Goal: Task Accomplishment & Management: Use online tool/utility

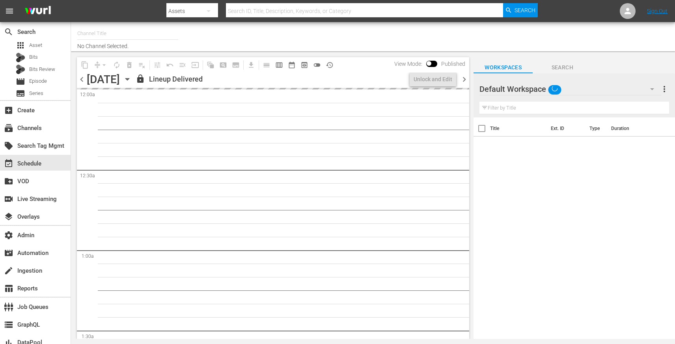
type input "PerCasoTv (2036)"
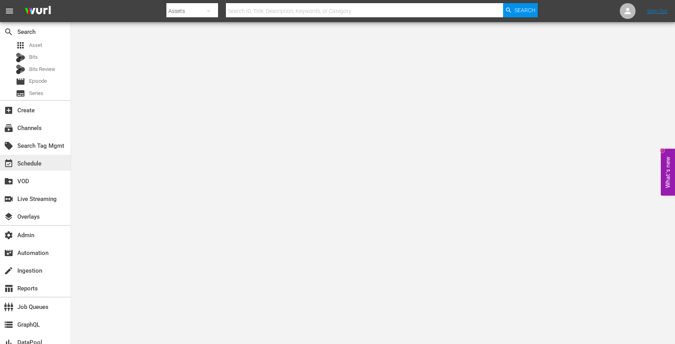
click at [39, 162] on div "event_available Schedule" at bounding box center [22, 162] width 44 height 7
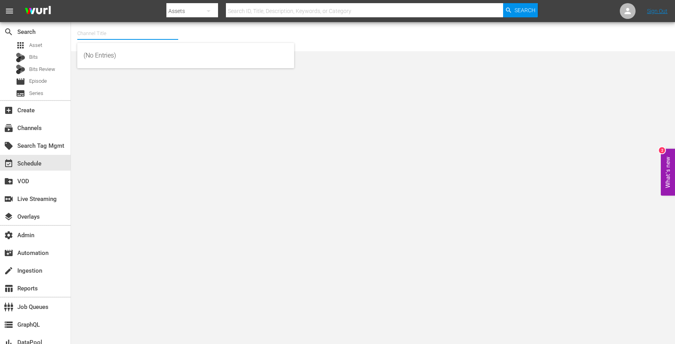
click at [97, 31] on input "text" at bounding box center [127, 33] width 101 height 19
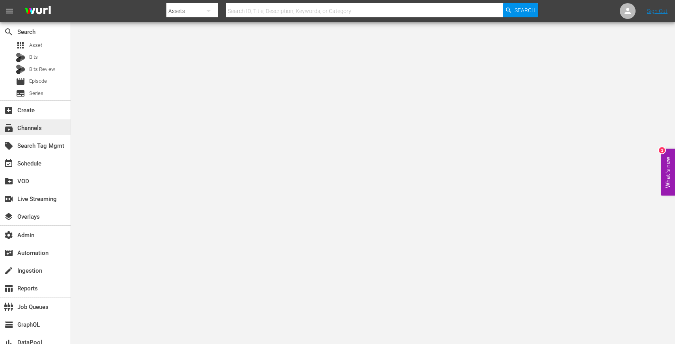
click at [32, 130] on div "subscriptions Channels" at bounding box center [22, 126] width 44 height 7
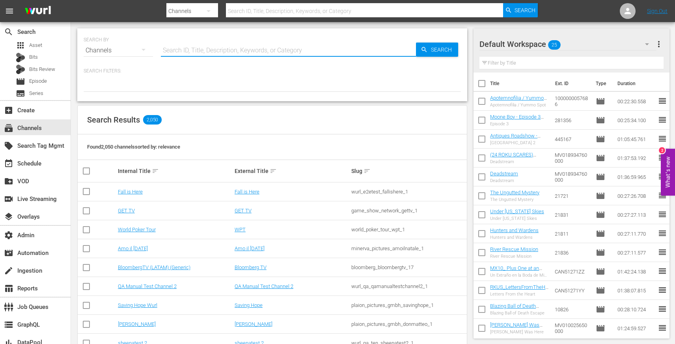
click at [192, 45] on input "text" at bounding box center [288, 50] width 255 height 19
type input "rea"
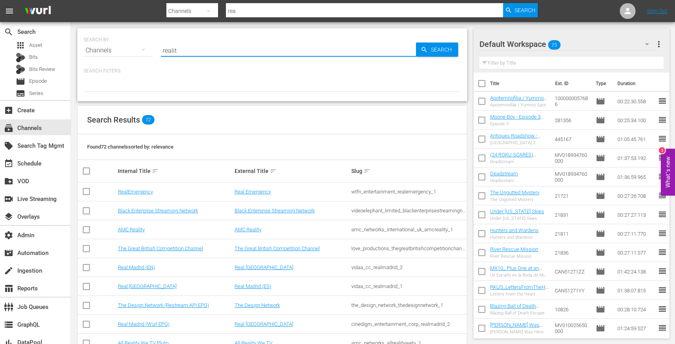
type input "reality"
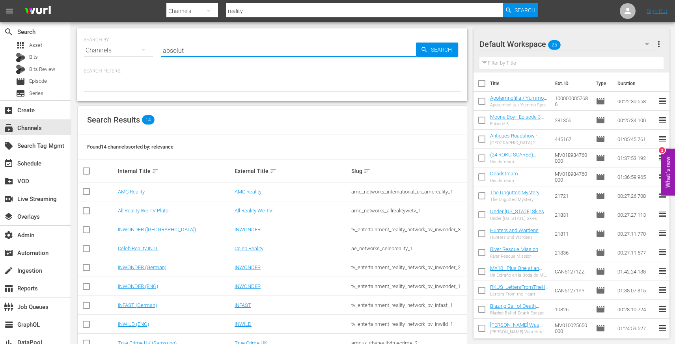
type input "absolute"
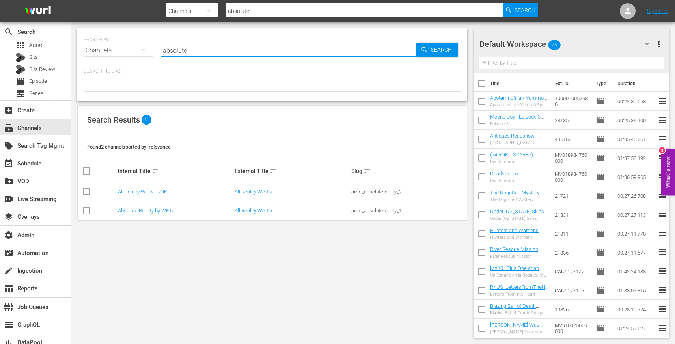
type input "absolute"
click at [248, 211] on link "All Reality We TV" at bounding box center [254, 211] width 38 height 6
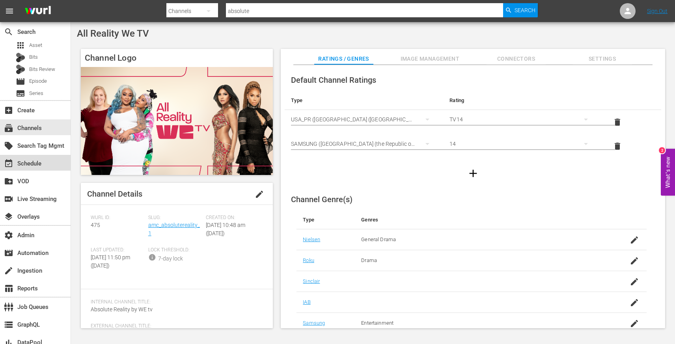
click at [46, 164] on div "event_available Schedule" at bounding box center [35, 163] width 71 height 16
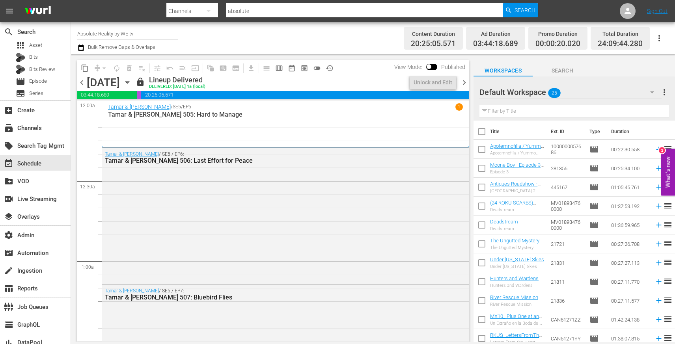
click at [80, 84] on span "chevron_left" at bounding box center [82, 83] width 10 height 10
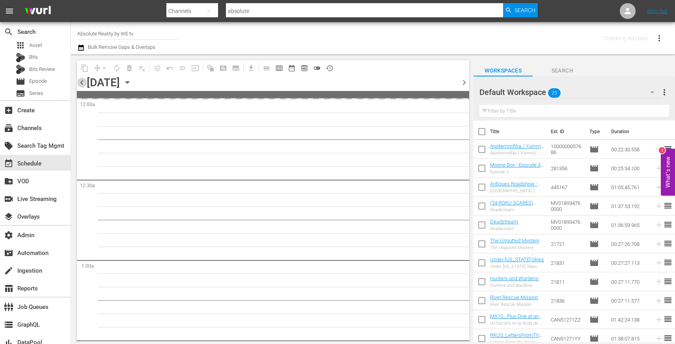
click at [80, 84] on span "chevron_left" at bounding box center [82, 83] width 10 height 10
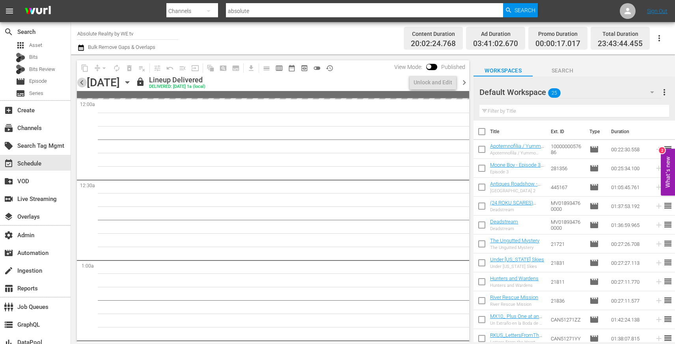
click at [80, 84] on span "chevron_left" at bounding box center [82, 83] width 10 height 10
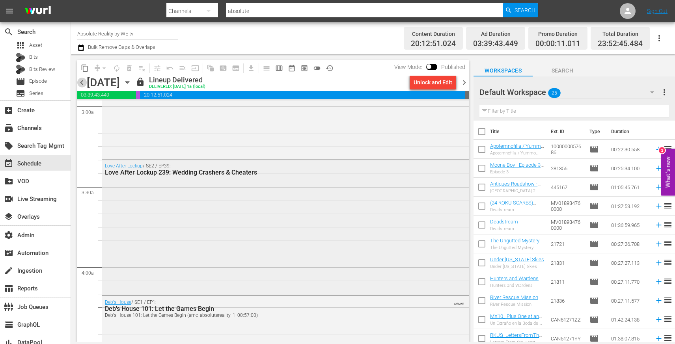
scroll to position [477, 0]
click at [468, 82] on span "chevron_right" at bounding box center [464, 83] width 10 height 10
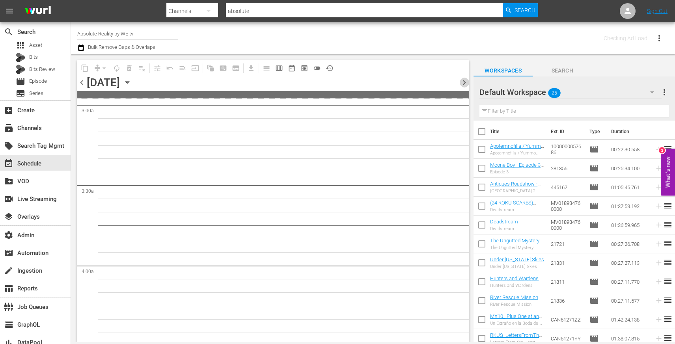
click at [468, 82] on span "chevron_right" at bounding box center [464, 83] width 10 height 10
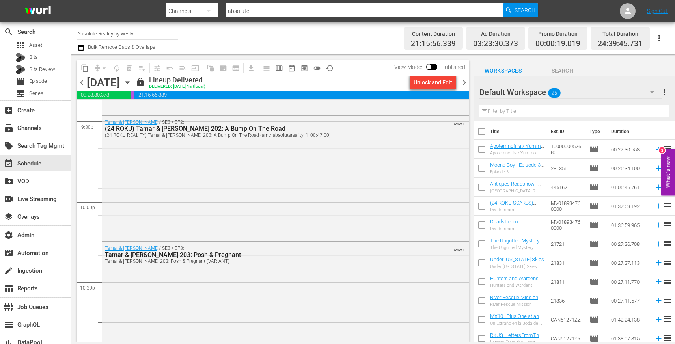
scroll to position [3736, 0]
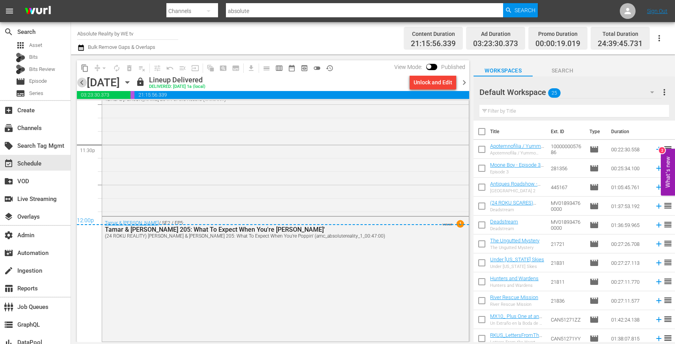
click at [81, 84] on span "chevron_left" at bounding box center [82, 83] width 10 height 10
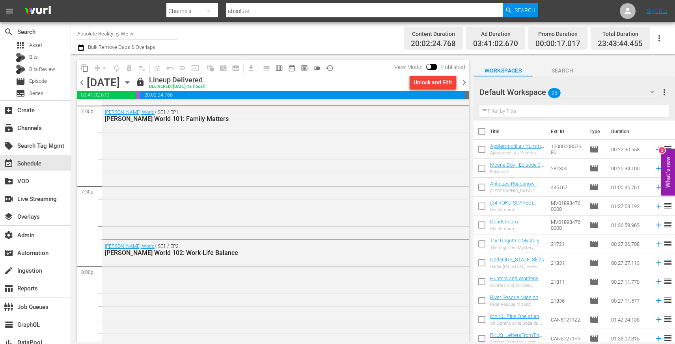
scroll to position [3219, 0]
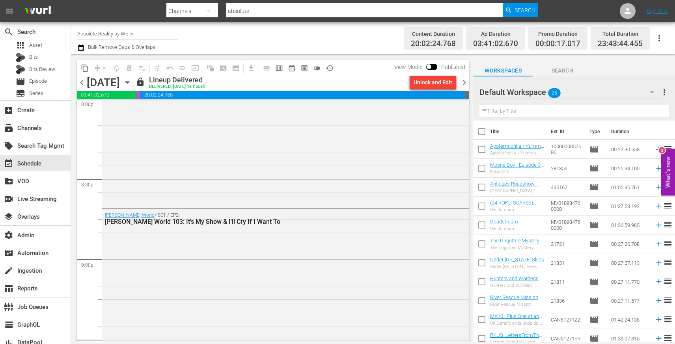
click at [85, 85] on span "chevron_left" at bounding box center [82, 83] width 10 height 10
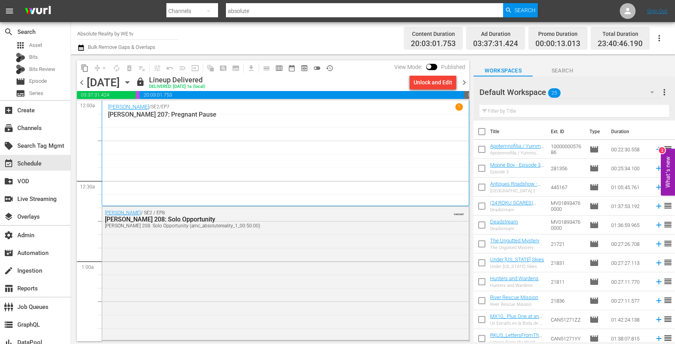
click at [82, 84] on span "chevron_left" at bounding box center [82, 83] width 10 height 10
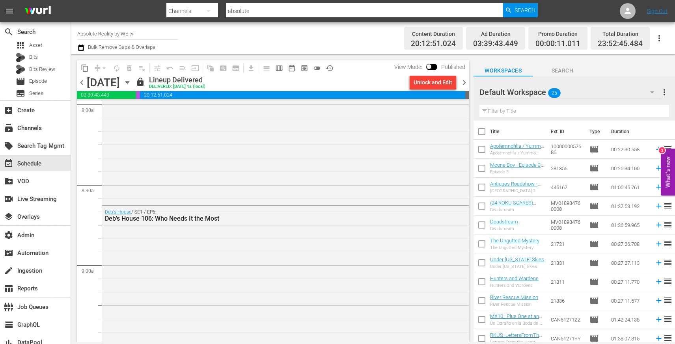
scroll to position [994, 0]
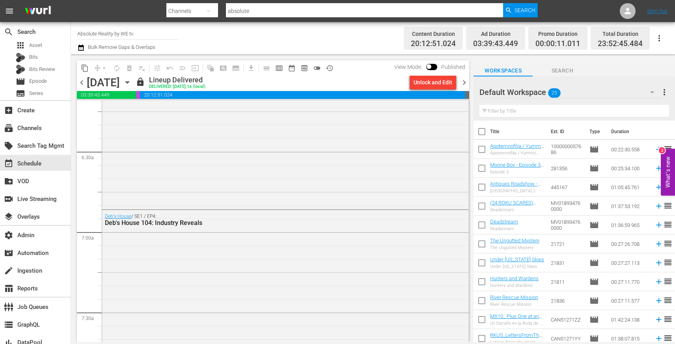
click at [78, 82] on span "chevron_left" at bounding box center [82, 83] width 10 height 10
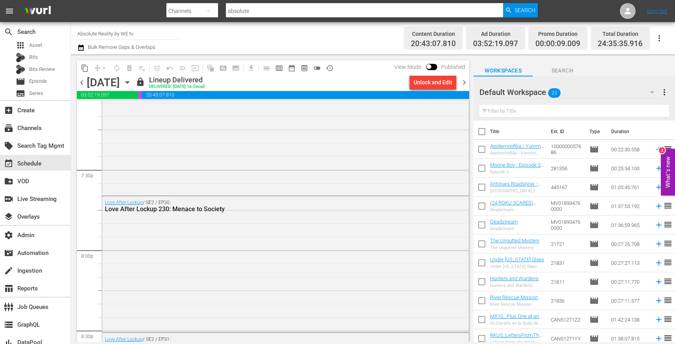
scroll to position [3073, 0]
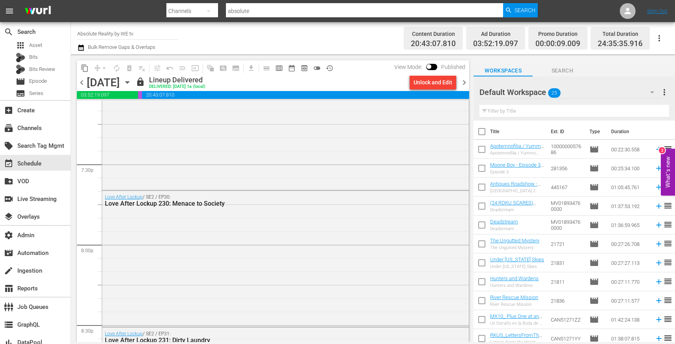
click at [85, 83] on span "chevron_left" at bounding box center [82, 83] width 10 height 10
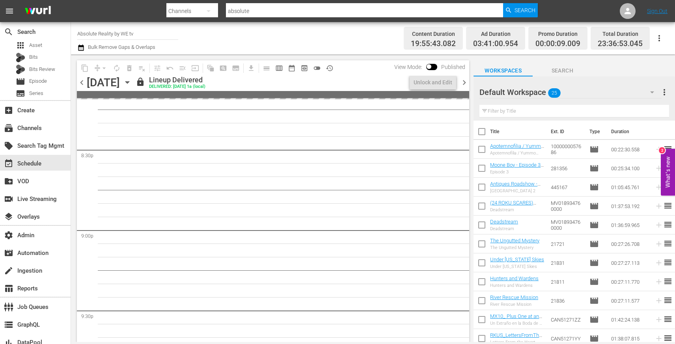
scroll to position [3099, 0]
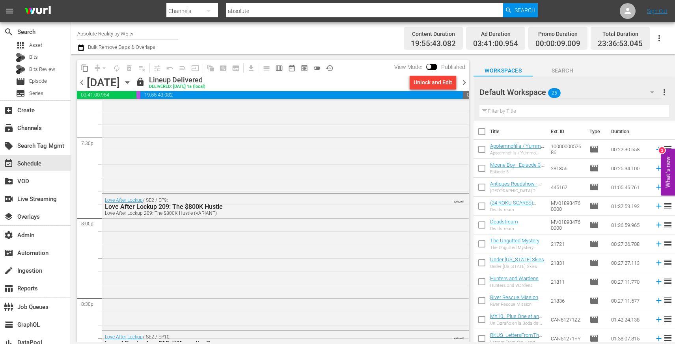
click at [80, 84] on span "chevron_left" at bounding box center [82, 83] width 10 height 10
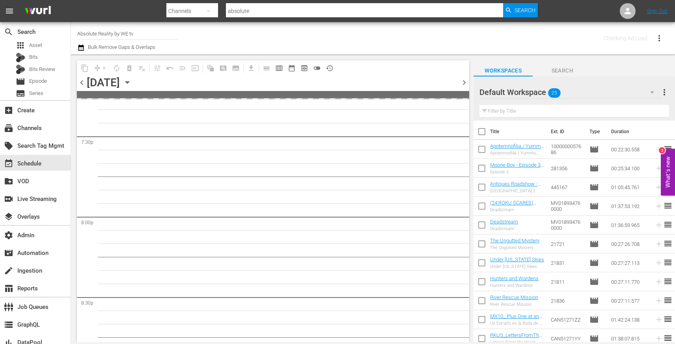
scroll to position [3247, 0]
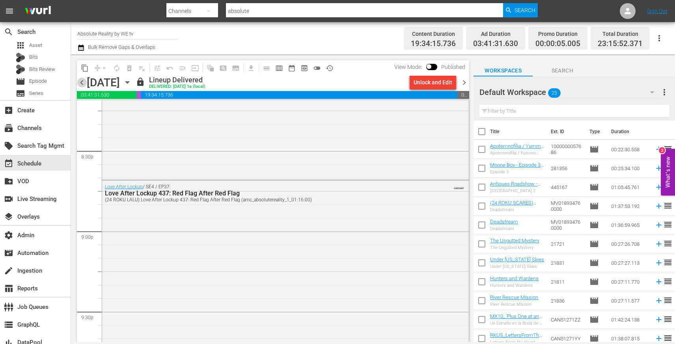
click at [80, 84] on span "chevron_left" at bounding box center [82, 83] width 10 height 10
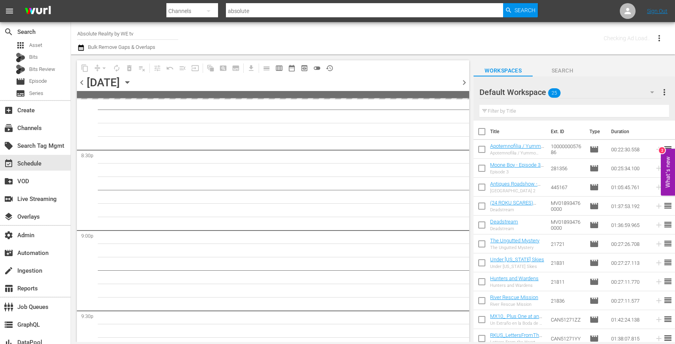
scroll to position [3381, 0]
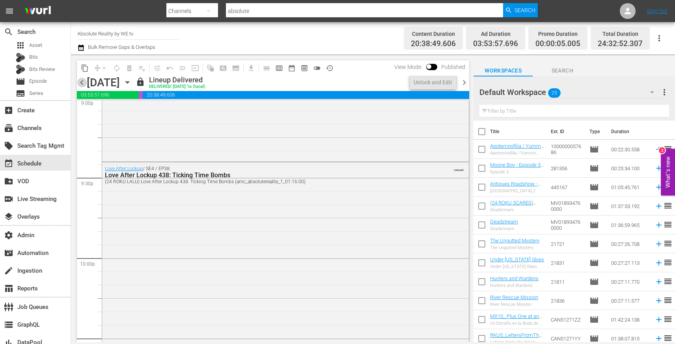
click at [80, 84] on span "chevron_left" at bounding box center [82, 83] width 10 height 10
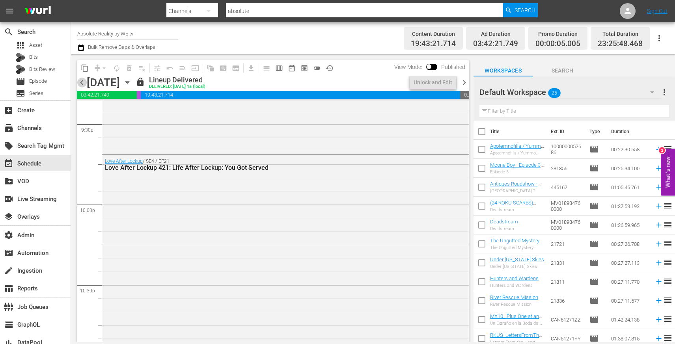
click at [80, 84] on span "chevron_left" at bounding box center [82, 83] width 10 height 10
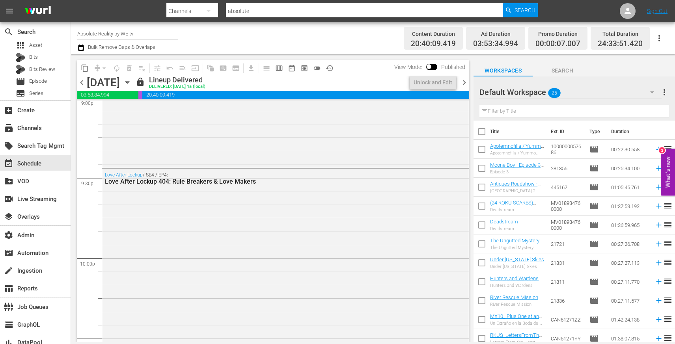
click at [80, 84] on span "chevron_left" at bounding box center [82, 83] width 10 height 10
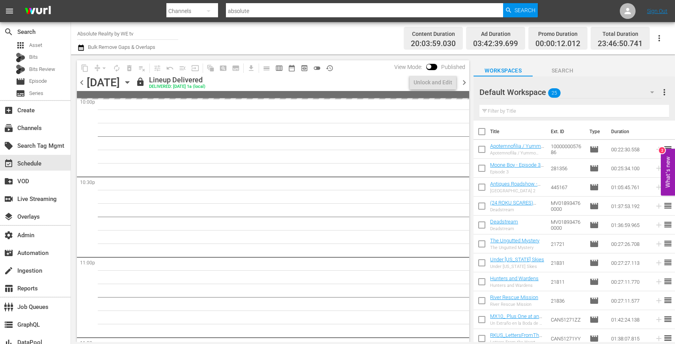
scroll to position [3367, 0]
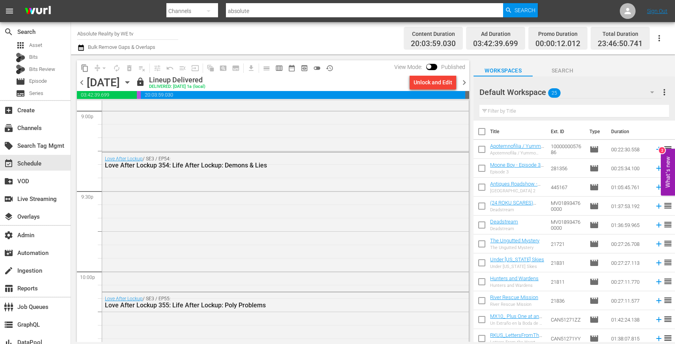
click at [132, 86] on icon "button" at bounding box center [127, 82] width 9 height 9
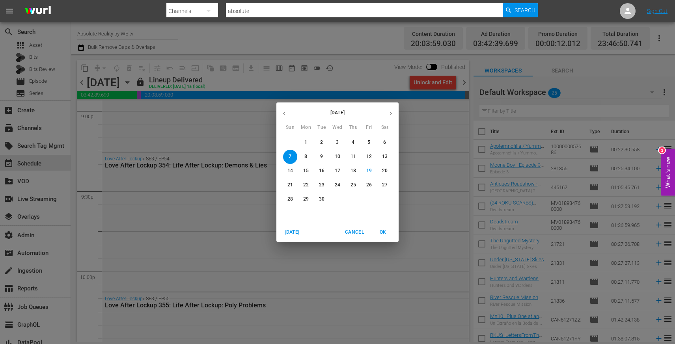
click at [371, 146] on button "5" at bounding box center [369, 143] width 14 height 14
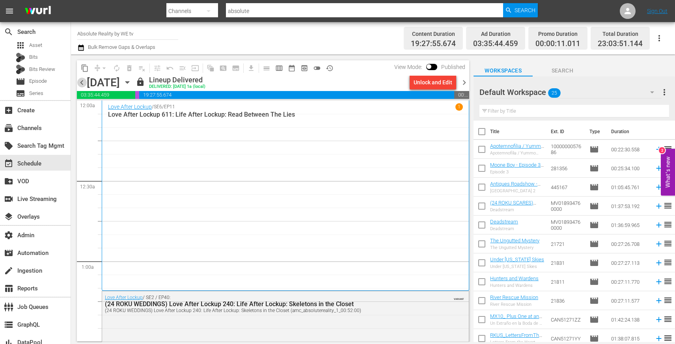
click at [81, 82] on span "chevron_left" at bounding box center [82, 83] width 10 height 10
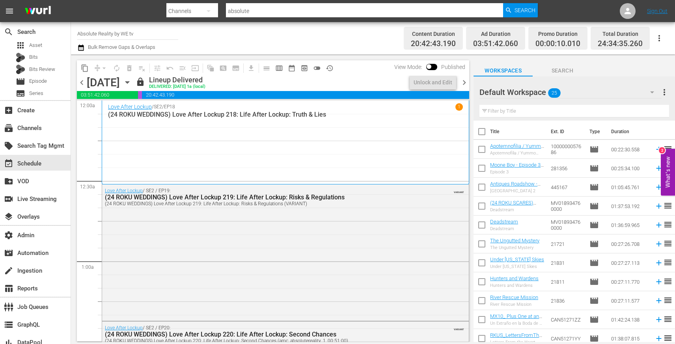
click at [81, 82] on span "chevron_left" at bounding box center [82, 83] width 10 height 10
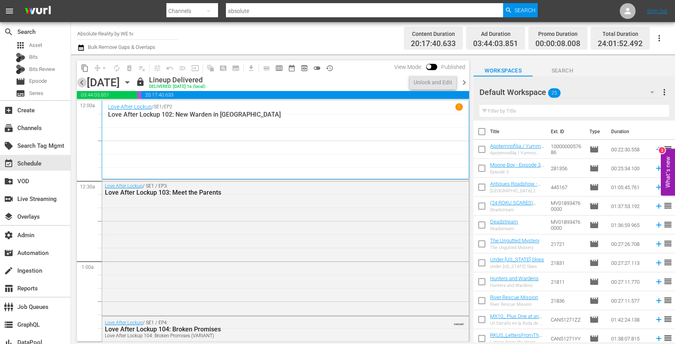
click at [81, 82] on span "chevron_left" at bounding box center [82, 83] width 10 height 10
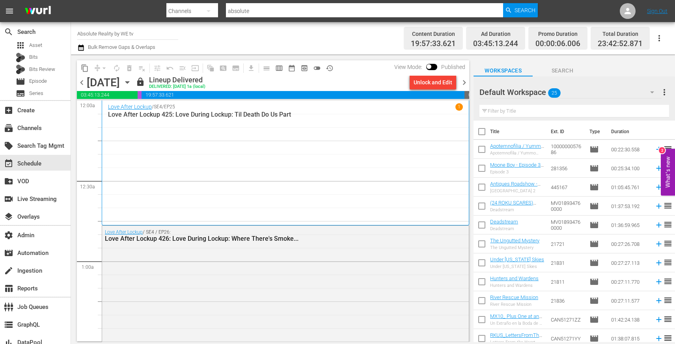
click at [81, 82] on span "chevron_left" at bounding box center [82, 83] width 10 height 10
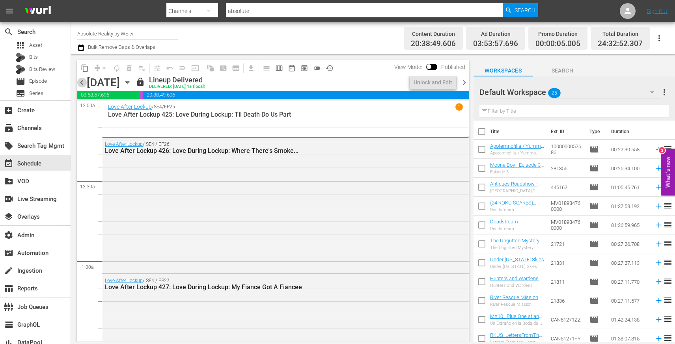
click at [81, 82] on span "chevron_left" at bounding box center [82, 83] width 10 height 10
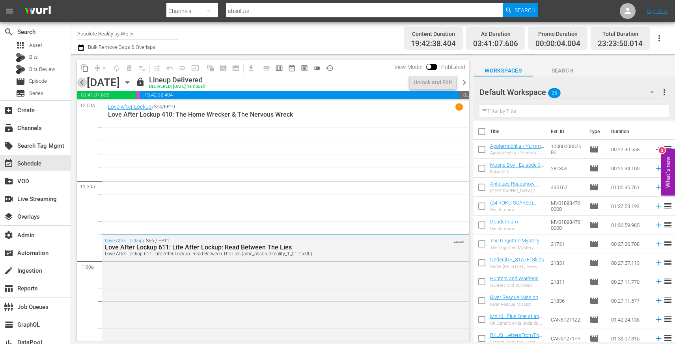
click at [81, 82] on span "chevron_left" at bounding box center [82, 83] width 10 height 10
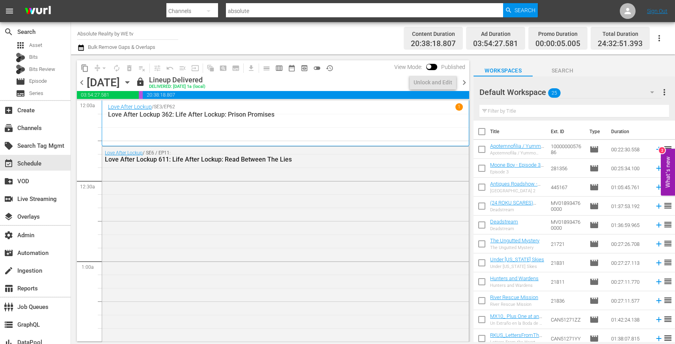
click at [81, 82] on span "chevron_left" at bounding box center [82, 83] width 10 height 10
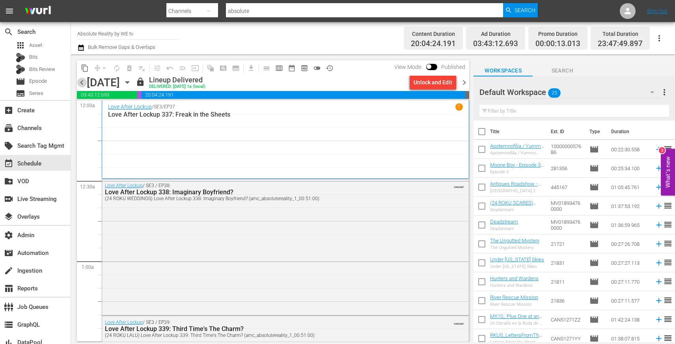
click at [84, 87] on span "chevron_left" at bounding box center [82, 83] width 10 height 10
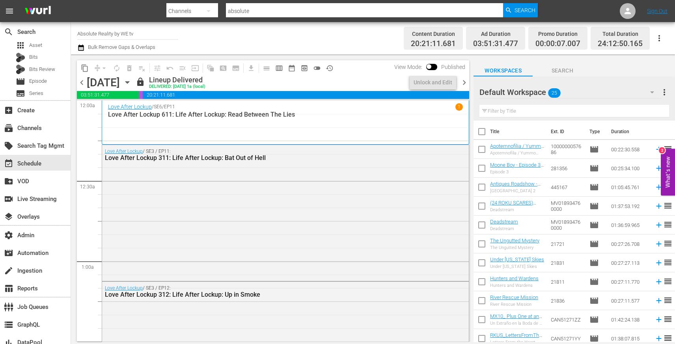
click at [84, 87] on span "chevron_left" at bounding box center [82, 83] width 10 height 10
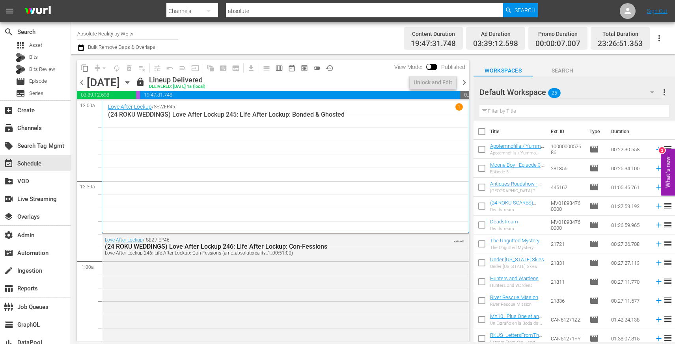
click at [84, 87] on span "chevron_left" at bounding box center [82, 83] width 10 height 10
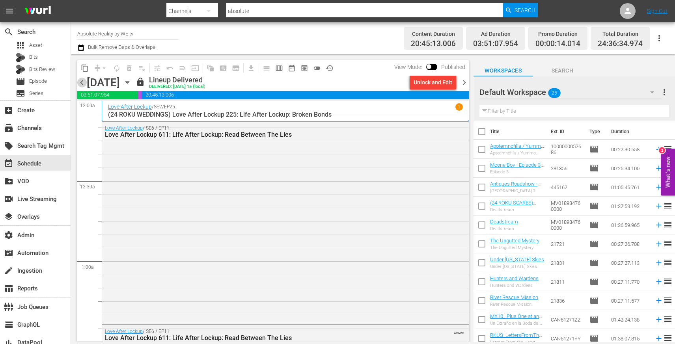
click at [84, 87] on span "chevron_left" at bounding box center [82, 83] width 10 height 10
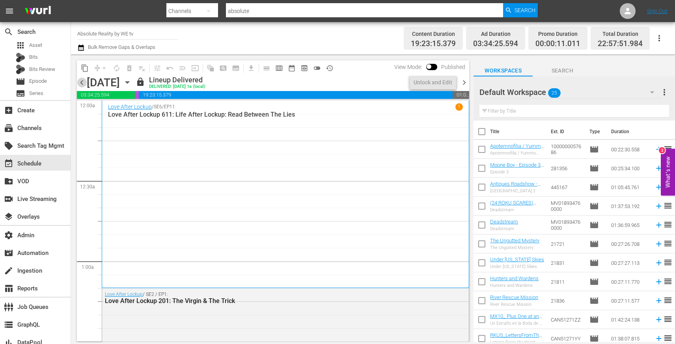
click at [84, 87] on span "chevron_left" at bounding box center [82, 83] width 10 height 10
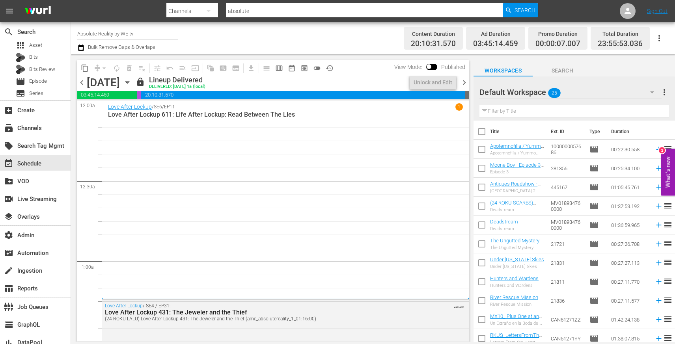
click at [84, 87] on span "chevron_left" at bounding box center [82, 83] width 10 height 10
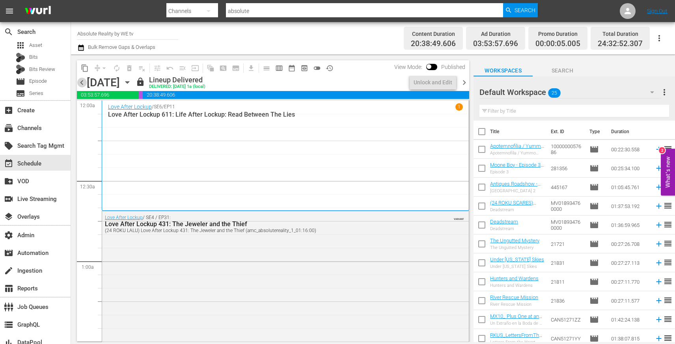
click at [84, 87] on span "chevron_left" at bounding box center [82, 83] width 10 height 10
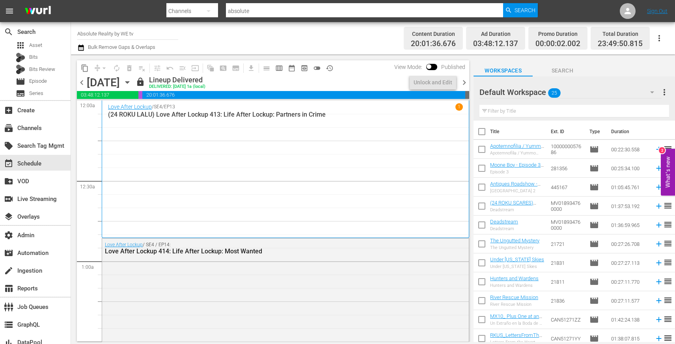
click at [132, 86] on icon "button" at bounding box center [127, 82] width 9 height 9
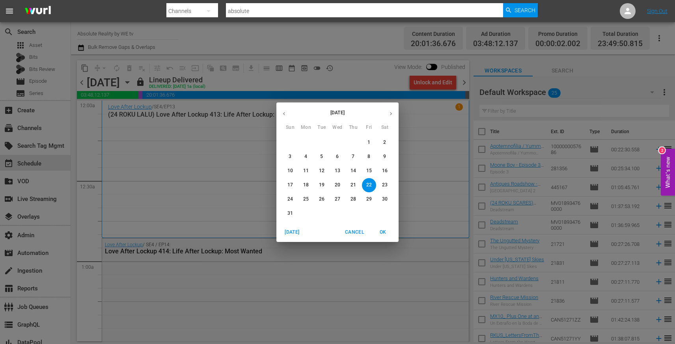
click at [336, 156] on p "6" at bounding box center [337, 156] width 3 height 7
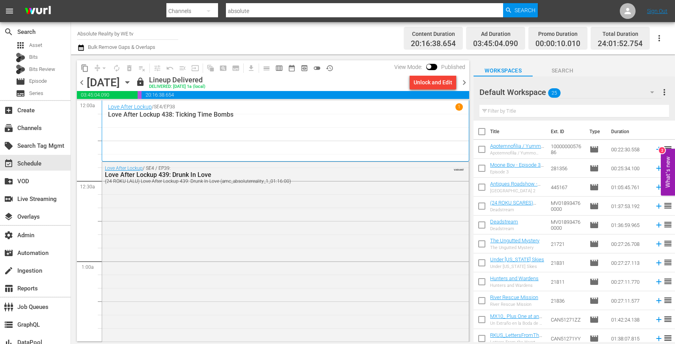
click at [132, 85] on icon "button" at bounding box center [127, 82] width 9 height 9
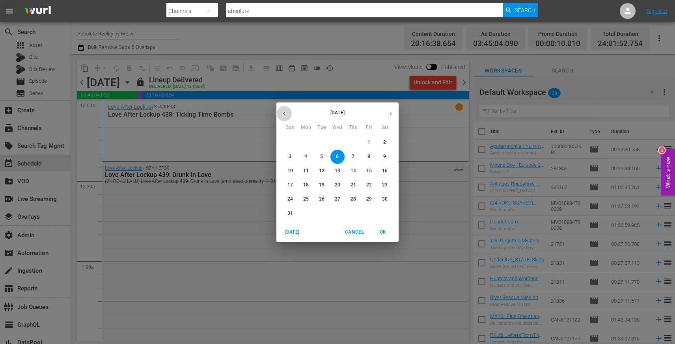
click at [280, 110] on button "button" at bounding box center [283, 113] width 15 height 15
click at [338, 198] on p "30" at bounding box center [338, 199] width 6 height 7
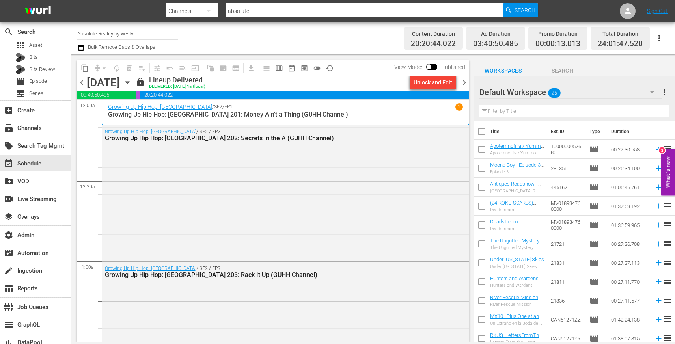
click at [467, 84] on span "chevron_right" at bounding box center [464, 83] width 10 height 10
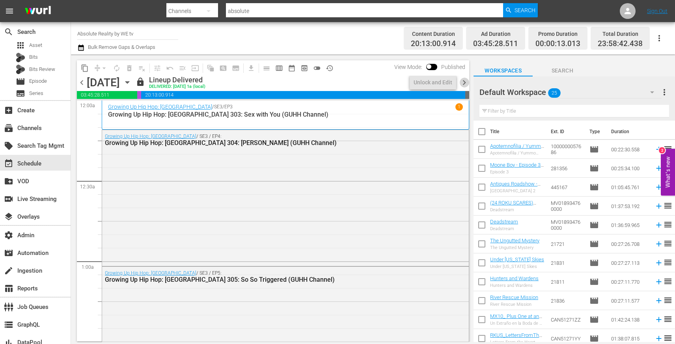
click at [467, 84] on span "chevron_right" at bounding box center [464, 83] width 10 height 10
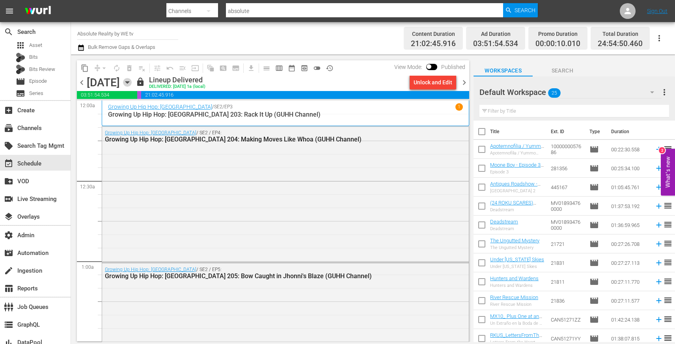
click at [129, 82] on icon "button" at bounding box center [127, 83] width 4 height 2
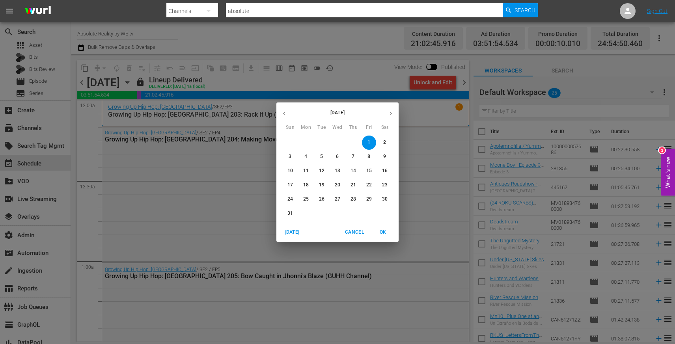
click at [388, 116] on icon "button" at bounding box center [391, 114] width 6 height 6
click at [340, 172] on span "17" at bounding box center [337, 171] width 14 height 7
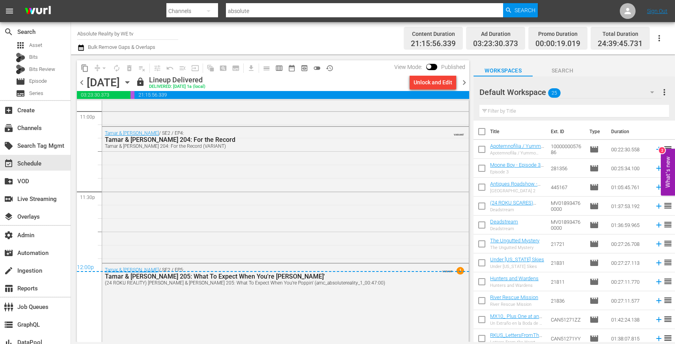
scroll to position [3736, 0]
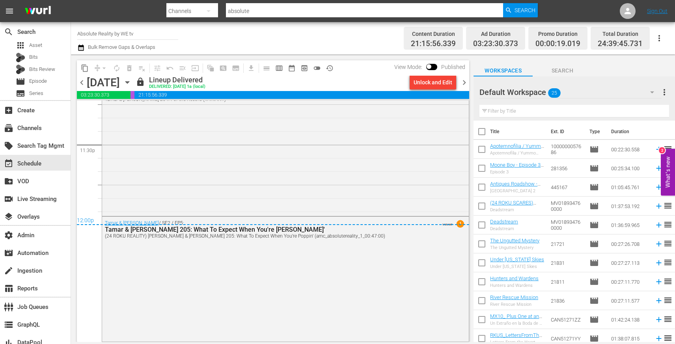
click at [466, 83] on span "chevron_right" at bounding box center [464, 83] width 10 height 10
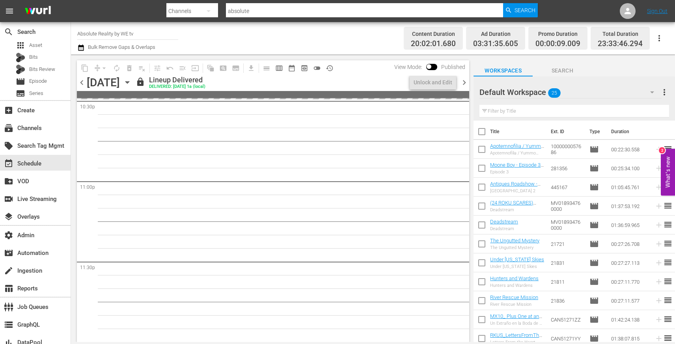
scroll to position [3665, 0]
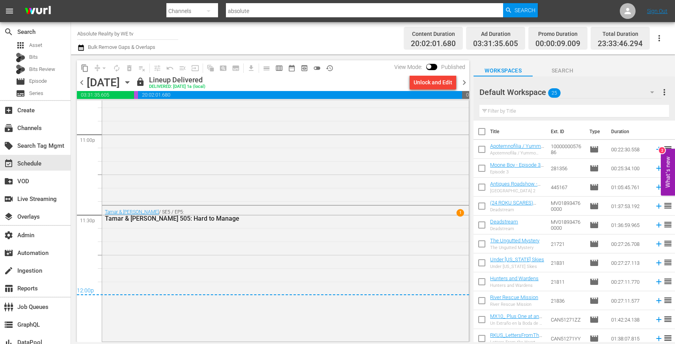
click at [468, 83] on span "chevron_right" at bounding box center [464, 83] width 10 height 10
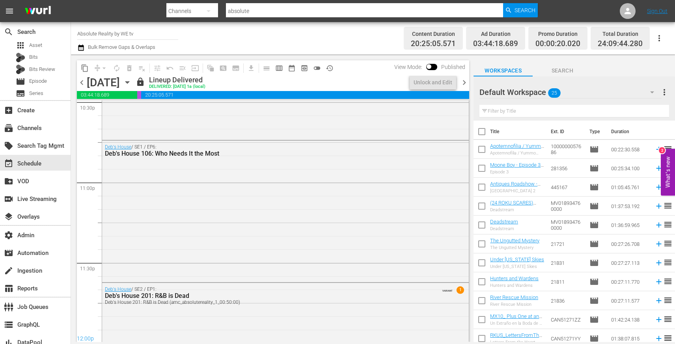
scroll to position [3691, 0]
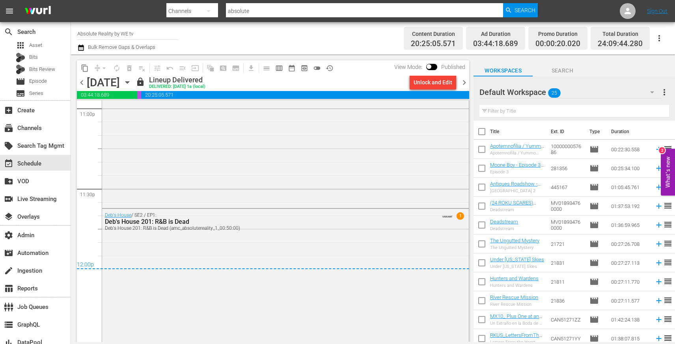
click at [76, 80] on div "content_copy compress arrow_drop_down autorenew_outlined delete_forever_outline…" at bounding box center [271, 198] width 400 height 288
click at [82, 85] on span "chevron_left" at bounding box center [82, 83] width 10 height 10
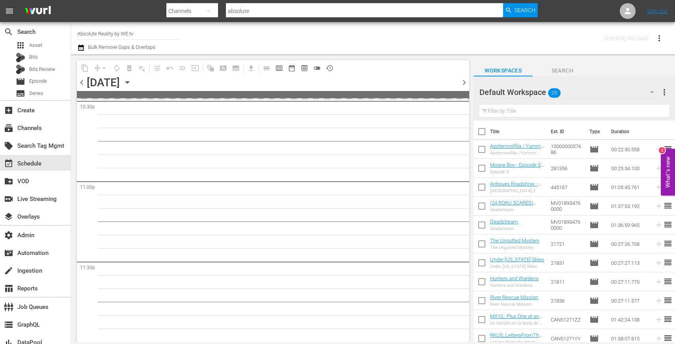
scroll to position [3617, 0]
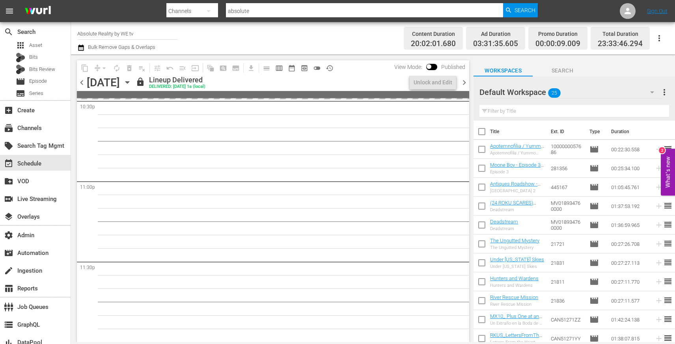
click at [79, 76] on div "chevron_left [DATE] [DATE] lock Lineup Delivered DELIVERED: [DATE] 1a (local) U…" at bounding box center [273, 83] width 392 height 15
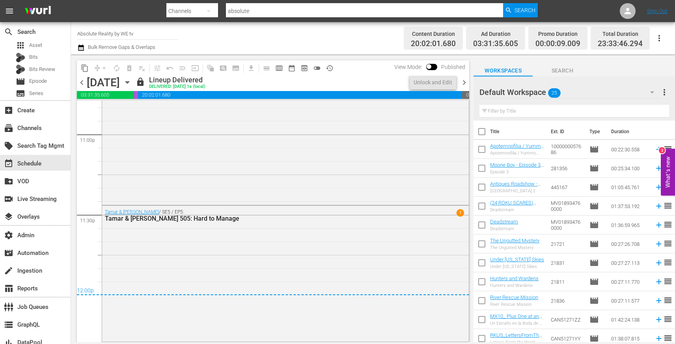
click at [82, 82] on span "chevron_left" at bounding box center [82, 83] width 10 height 10
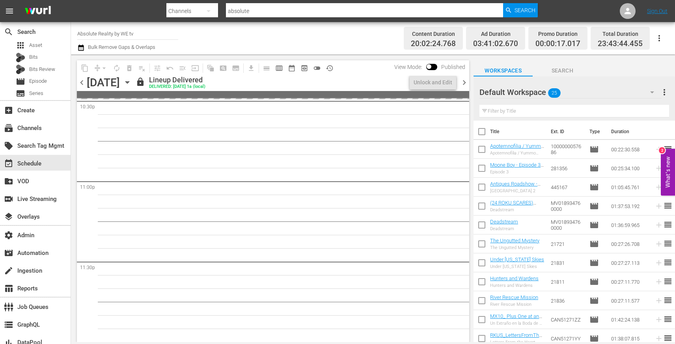
scroll to position [3629, 0]
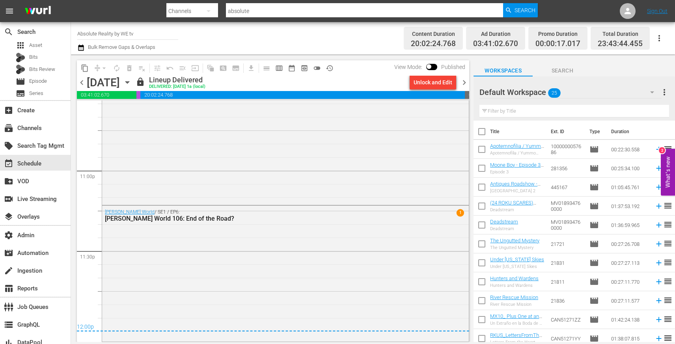
click at [82, 82] on span "chevron_left" at bounding box center [82, 83] width 10 height 10
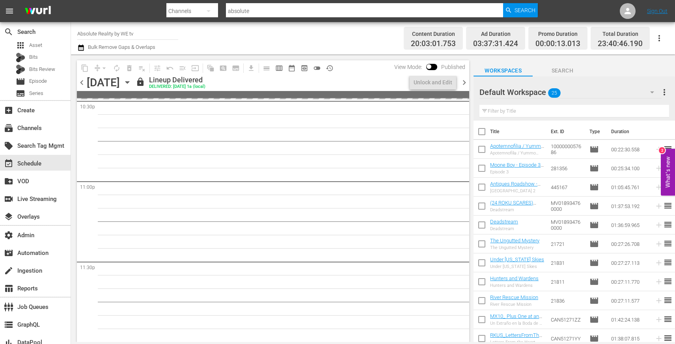
scroll to position [3673, 0]
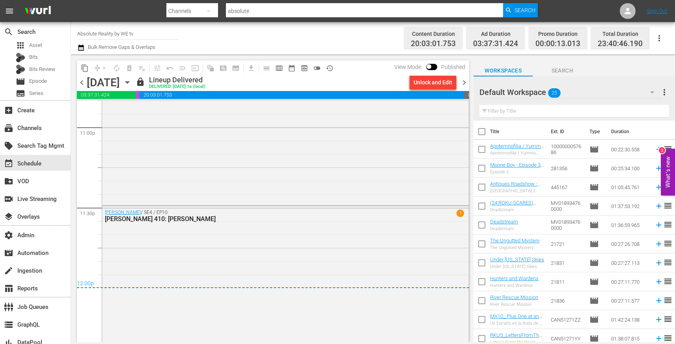
click at [81, 82] on span "chevron_left" at bounding box center [82, 83] width 10 height 10
